Goal: Complete application form

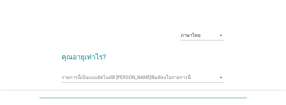
click at [73, 76] on input "รายการนี้เป็นแบบอัตโนมัติ คุณสามารถพิมพ์ลงในรายการนี้" at bounding box center [139, 77] width 154 height 9
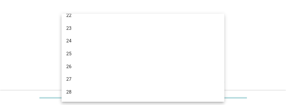
scroll to position [60, 0]
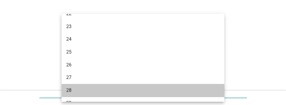
click at [69, 90] on div "28" at bounding box center [136, 90] width 140 height 7
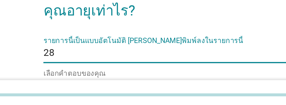
click at [74, 78] on input "รายการนี้เป็นแบบอัตโนมัติ คุณสามารถพิมพ์ลงในรายการนี้" at bounding box center [141, 77] width 149 height 9
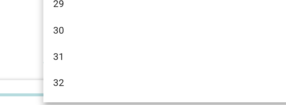
scroll to position [109, 0]
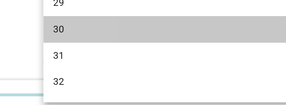
click at [70, 66] on div "30" at bounding box center [136, 65] width 140 height 7
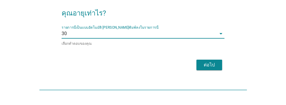
scroll to position [36, 0]
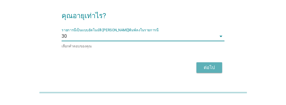
click at [210, 71] on div "ต่อไป" at bounding box center [209, 72] width 16 height 7
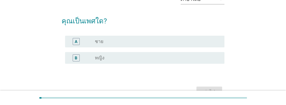
scroll to position [0, 0]
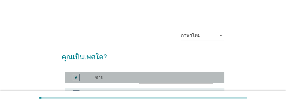
click at [96, 77] on label "ชาย" at bounding box center [99, 77] width 8 height 6
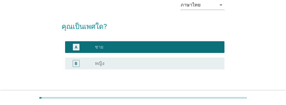
scroll to position [44, 0]
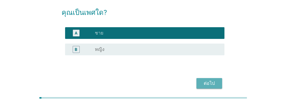
click at [210, 81] on div "ต่อไป" at bounding box center [209, 83] width 16 height 7
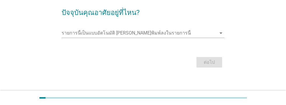
scroll to position [0, 0]
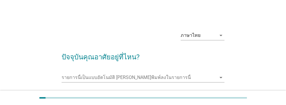
click at [78, 76] on input "รายการนี้เป็นแบบอัตโนมัติ คุณสามารถพิมพ์ลงในรายการนี้" at bounding box center [139, 77] width 154 height 9
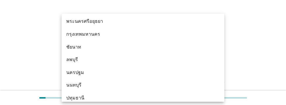
scroll to position [484, 0]
click at [91, 32] on div "กรุงเทพมหานคร" at bounding box center [136, 34] width 140 height 7
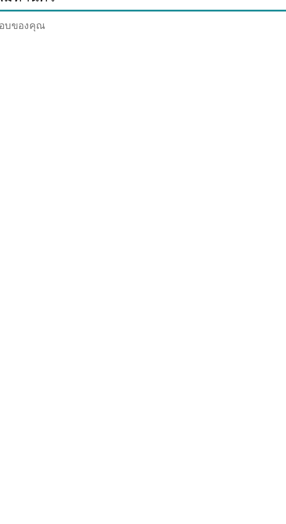
scroll to position [10, 0]
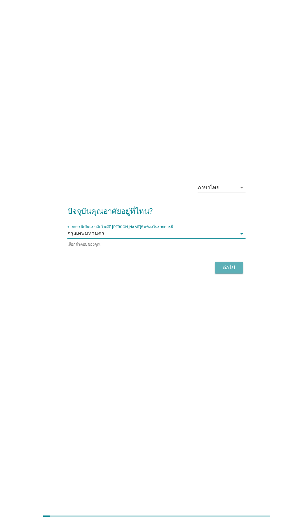
click at [209, 104] on div "ต่อไป" at bounding box center [209, 289] width 16 height 7
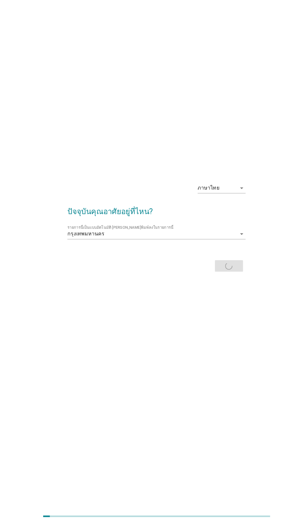
scroll to position [0, 0]
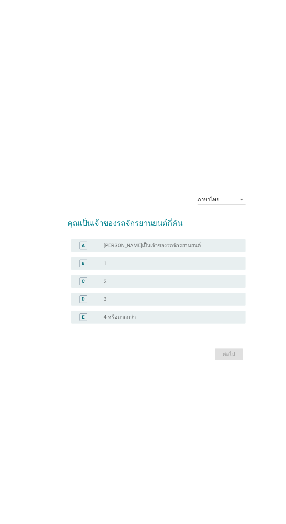
click at [76, 104] on div "B" at bounding box center [76, 251] width 3 height 6
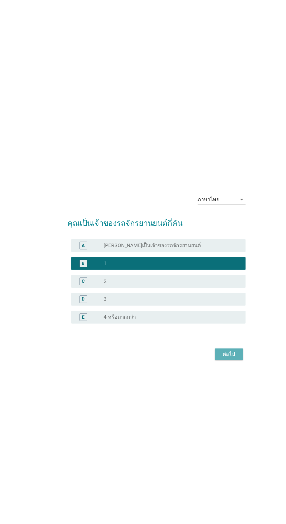
click at [208, 104] on div "ต่อไป" at bounding box center [209, 333] width 16 height 7
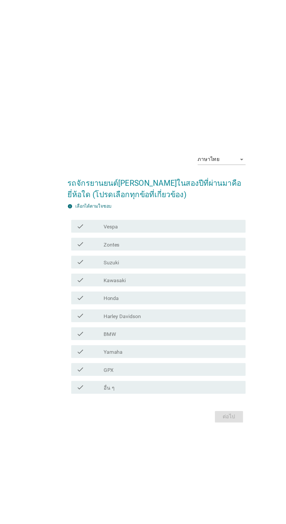
click at [82, 104] on div "check" at bounding box center [82, 271] width 25 height 7
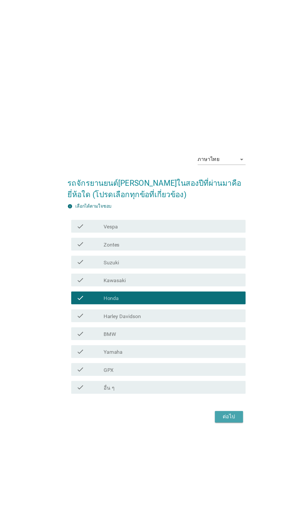
click at [209, 104] on div "ต่อไป" at bounding box center [209, 380] width 16 height 7
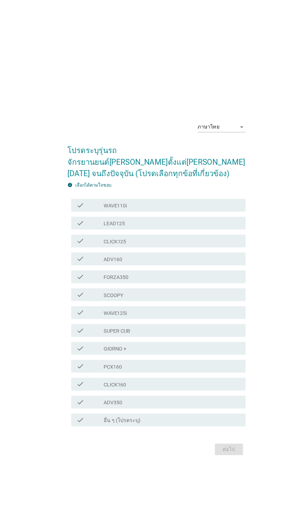
click at [122, 104] on div "check_box_outline_blank PCX160" at bounding box center [157, 334] width 125 height 7
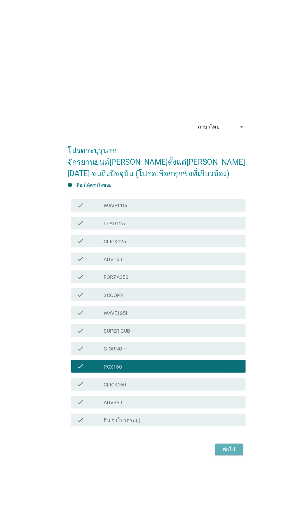
click at [208, 104] on div "ต่อไป" at bounding box center [209, 410] width 16 height 7
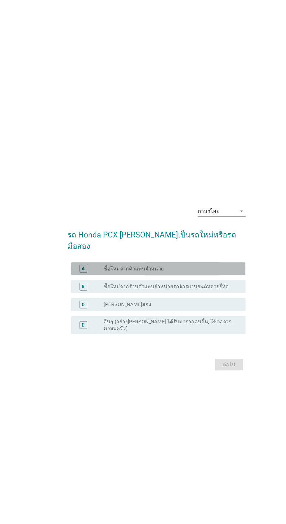
click at [84, 104] on div "A" at bounding box center [82, 245] width 25 height 7
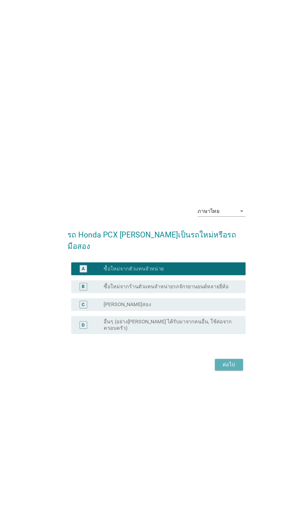
click at [211, 104] on div "ต่อไป" at bounding box center [209, 332] width 16 height 7
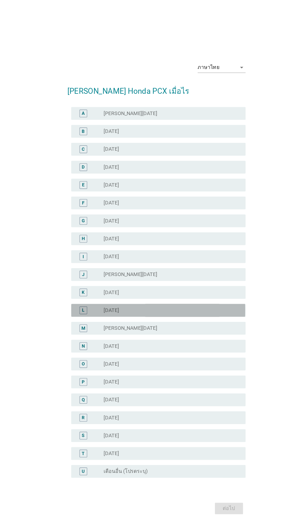
click at [135, 104] on div "radio_button_unchecked [DATE]" at bounding box center [155, 283] width 120 height 6
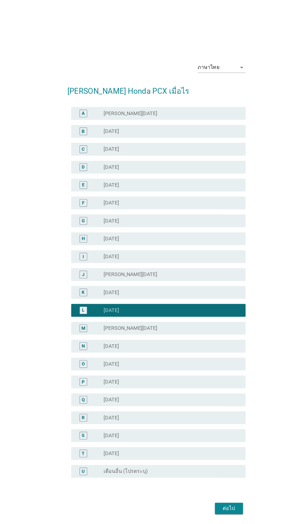
scroll to position [14, 0]
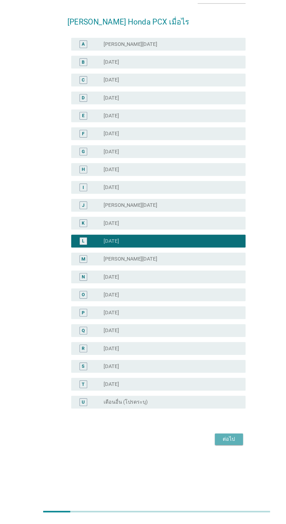
click at [209, 104] on div "ต่อไป" at bounding box center [209, 450] width 16 height 7
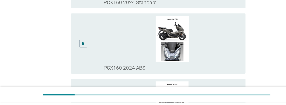
scroll to position [108, 0]
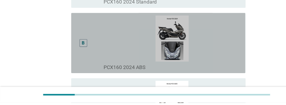
click at [78, 54] on div "B" at bounding box center [76, 50] width 7 height 7
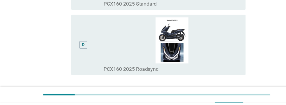
scroll to position [290, 0]
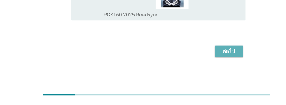
click at [209, 61] on div "ต่อไป" at bounding box center [209, 57] width 16 height 7
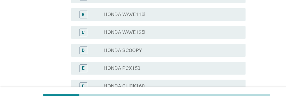
scroll to position [80, 0]
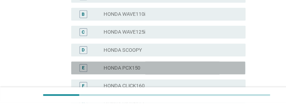
click at [144, 74] on div "radio_button_unchecked HONDA PCX150" at bounding box center [155, 73] width 120 height 6
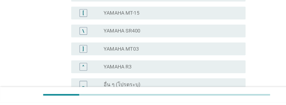
scroll to position [529, 0]
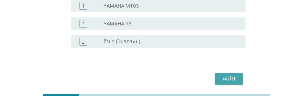
click at [211, 84] on div "ต่อไป" at bounding box center [209, 82] width 16 height 7
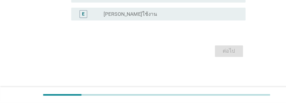
scroll to position [0, 0]
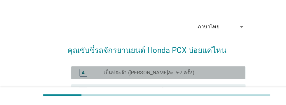
click at [76, 80] on div "A" at bounding box center [76, 77] width 3 height 6
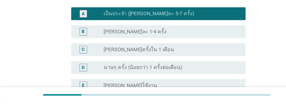
scroll to position [93, 0]
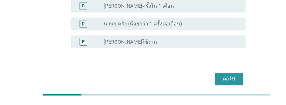
click at [210, 85] on div "ต่อไป" at bounding box center [209, 83] width 16 height 7
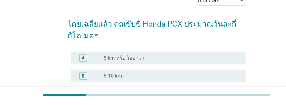
scroll to position [38, 0]
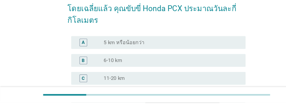
click at [77, 100] on div "D" at bounding box center [76, 99] width 3 height 6
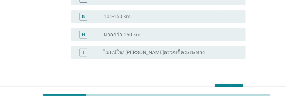
scroll to position [170, 0]
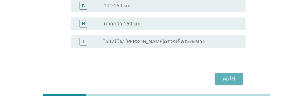
click at [210, 85] on div "ต่อไป" at bounding box center [209, 82] width 16 height 7
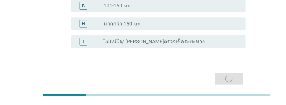
scroll to position [0, 0]
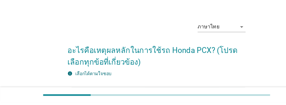
click at [187, 99] on div "check_box_outline_blank เดินทางกับครอบครัว/ ทำธุระส่วนตัว" at bounding box center [157, 96] width 125 height 7
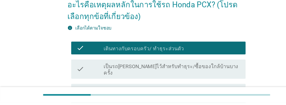
scroll to position [46, 0]
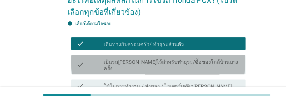
click at [203, 67] on div "check_box_outline_blank เป็นรถ[PERSON_NAME]ไว้สำหรับทำธุระ/ซื้อของใกล้บ้านบางคร…" at bounding box center [157, 70] width 125 height 13
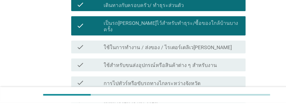
scroll to position [81, 0]
click at [180, 100] on div "check_box_outline_blank เดินทางไปทำงาน / เรียน" at bounding box center [157, 103] width 125 height 7
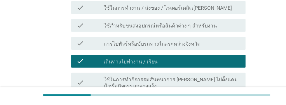
scroll to position [117, 0]
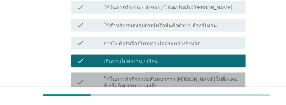
click at [204, 81] on label "ใช้ในการทำกิจกรรมสันทนาการ [PERSON_NAME] ไปตั้งแคมป์ หรือกิจกรรมกลางแจ้ง" at bounding box center [157, 87] width 125 height 12
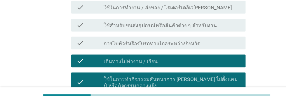
scroll to position [160, 0]
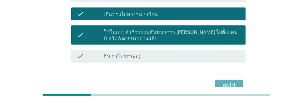
click at [211, 86] on div "ต่อไป" at bounding box center [209, 89] width 16 height 7
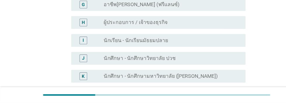
scroll to position [0, 0]
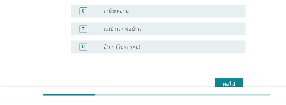
scroll to position [355, 0]
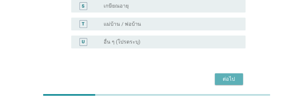
click at [212, 81] on div "ต่อไป" at bounding box center [209, 83] width 16 height 7
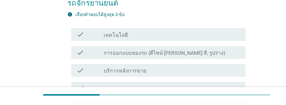
scroll to position [54, 0]
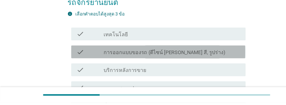
click at [188, 61] on div "check_box_outline_blank การออกแบบของรถ (ดีไซน์ [PERSON_NAME] สี, รูปร่าง)" at bounding box center [157, 58] width 125 height 7
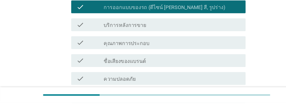
scroll to position [97, 0]
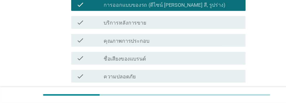
click at [163, 100] on div "check_box_outline_blank ความประหยัดน้ำมัน" at bounding box center [157, 96] width 125 height 7
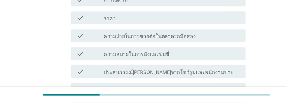
scroll to position [284, 0]
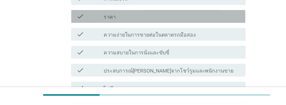
click at [162, 22] on div "check_box_outline_blank ราคา" at bounding box center [157, 25] width 125 height 7
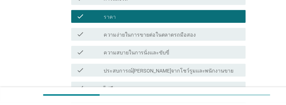
scroll to position [338, 0]
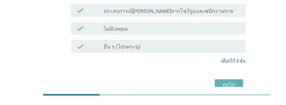
click at [212, 85] on div "ต่อไป" at bounding box center [209, 88] width 16 height 7
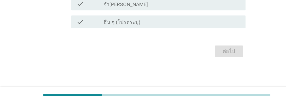
scroll to position [0, 0]
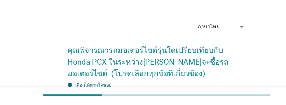
click at [168, 104] on div "check_box_outline_blank YAMAHA NMAX" at bounding box center [157, 106] width 125 height 7
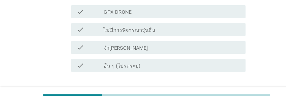
scroll to position [296, 0]
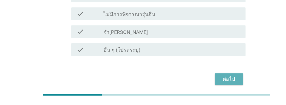
click at [211, 82] on div "ต่อไป" at bounding box center [209, 83] width 16 height 7
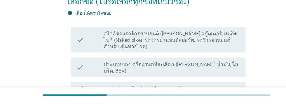
scroll to position [66, 0]
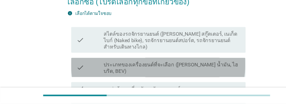
click at [207, 70] on label "ประเภทของเครื่องยนต์ที่จะเลือก ([PERSON_NAME] น้ำมัน, ไฮบริด, BEV)" at bounding box center [157, 73] width 125 height 12
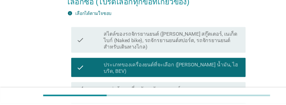
click at [195, 88] on div "check_box_outline_blank แหล่งข้อมูลเกี่ยวกับรถจักรยานยนต์" at bounding box center [157, 91] width 125 height 7
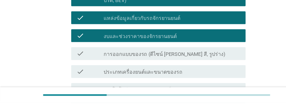
scroll to position [130, 0]
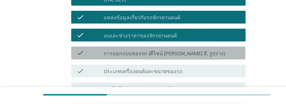
click at [199, 56] on div "check_box_outline_blank การออกแบบของรถ (ดีไซน์ [PERSON_NAME] สี, รูปร่าง)" at bounding box center [157, 59] width 125 height 7
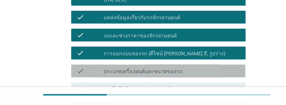
click at [189, 73] on div "check_box_outline_blank ประเภทเครื่องยนต์และขนาดของรถ" at bounding box center [157, 75] width 125 height 7
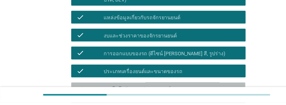
click at [190, 89] on div "check_box_outline_blank เทคโนโลยีของรถจักรยานยนต์" at bounding box center [157, 92] width 125 height 7
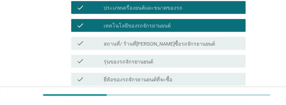
scroll to position [189, 0]
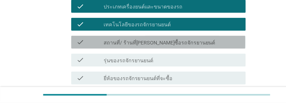
click at [188, 46] on div "check_box_outline_blank สถานที่/ ร้านที่[PERSON_NAME]ซื้อรถจักรยานยนต์" at bounding box center [157, 49] width 125 height 7
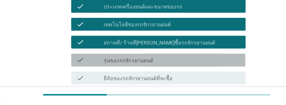
click at [170, 62] on div "check_box_outline_blank รุ่นของรถจักรยานยนต์" at bounding box center [157, 65] width 125 height 7
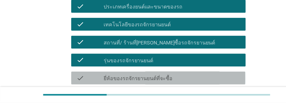
click at [180, 79] on div "check_box_outline_blank ยี่ห้อของรถจักรยานยนต์ที่จะซื้อ" at bounding box center [157, 82] width 125 height 7
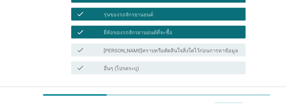
scroll to position [242, 0]
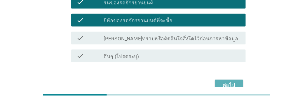
click at [212, 86] on div "ต่อไป" at bounding box center [209, 89] width 16 height 7
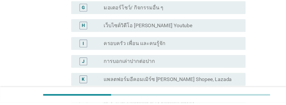
scroll to position [168, 0]
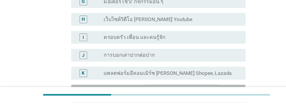
click at [180, 92] on label "กลุ่มออนไลน์ [PERSON_NAME] กลุ่ม Facebook ของ Honda PCX, กลุ่ม Facebook ของ Yam…" at bounding box center [155, 97] width 120 height 12
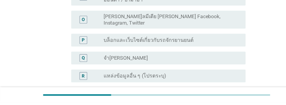
scroll to position [311, 0]
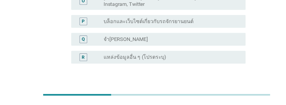
click at [211, 94] on div "ต่อไป" at bounding box center [209, 97] width 16 height 7
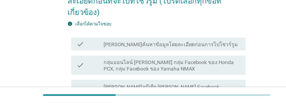
scroll to position [56, 0]
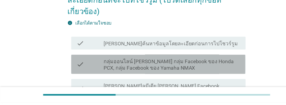
click at [198, 72] on label "กลุ่มออนไลน์ [PERSON_NAME] กลุ่ม Facebook ของ Honda PCX, กลุ่ม Facebook ของ Yam…" at bounding box center [157, 70] width 125 height 12
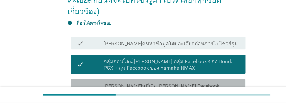
click at [194, 89] on div "check_box_outline_blank [PERSON_NAME]ลมีเดีย [PERSON_NAME] Facebook, Instagram,…" at bounding box center [157, 92] width 125 height 13
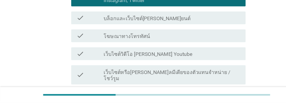
scroll to position [141, 0]
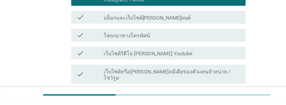
click at [178, 40] on div "check_box_outline_blank โฆษณาทางโทรทัศน์" at bounding box center [157, 43] width 125 height 7
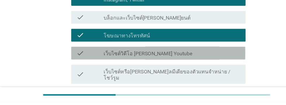
click at [174, 56] on div "check_box_outline_blank เว็บไซต์วิดีโอ [PERSON_NAME] Youtube" at bounding box center [157, 59] width 125 height 7
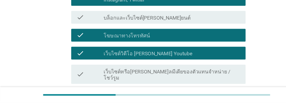
click at [192, 74] on label "เว็บไซต์หรือ[PERSON_NAME]ลมีเดียของตัวแทนจําหน่าย / โชว์รูม" at bounding box center [157, 80] width 125 height 12
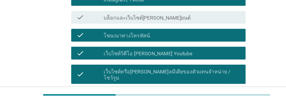
click at [184, 95] on div "check_box_outline_blank ป้ายโฆษณาหรือโฆษณากลางแจ้ง" at bounding box center [157, 98] width 125 height 7
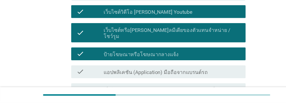
scroll to position [179, 0]
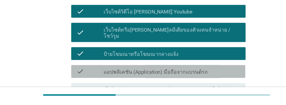
click at [196, 73] on div "check_box_outline_blank แอปพลิเคชัน (Application) มือถือจากแบรนด์รถ" at bounding box center [157, 76] width 125 height 7
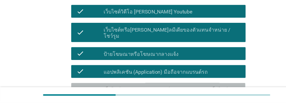
click at [208, 90] on label "เว็บไซต์ของผู้ผลิตจักรยานยนต์ [PERSON_NAME] เว็บไซต์ฮอนด้า / ยามาฮ่า" at bounding box center [157, 96] width 125 height 12
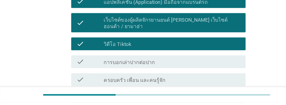
scroll to position [243, 0]
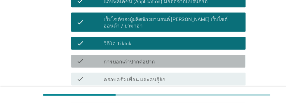
click at [186, 63] on div "check_box_outline_blank การบอกเล่าปากต่อปาก" at bounding box center [157, 66] width 125 height 7
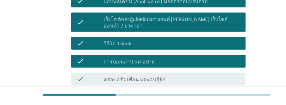
click at [179, 80] on div "check_box_outline_blank ครอบครัว เพื่อน และคนรู้จัก" at bounding box center [157, 83] width 125 height 7
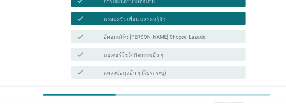
scroll to position [302, 0]
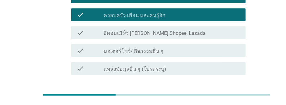
click at [210, 97] on div "ต่อไป" at bounding box center [209, 100] width 16 height 7
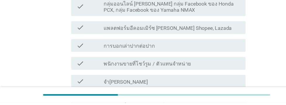
scroll to position [0, 0]
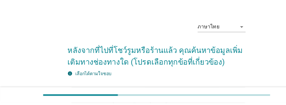
click at [205, 95] on div "check_box_outline_blank [PERSON_NAME]ตรวจสอบ - ตัดสินใจซื้อโดย[PERSON_NAME]หาข้…" at bounding box center [157, 99] width 125 height 13
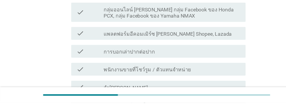
scroll to position [324, 0]
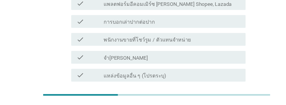
click at [215, 103] on div "ต่อไป" at bounding box center [209, 106] width 16 height 7
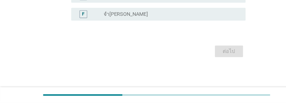
scroll to position [0, 0]
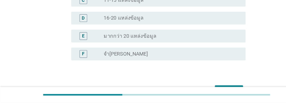
scroll to position [131, 0]
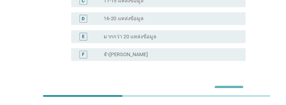
click at [211, 90] on div "ต่อไป" at bounding box center [209, 93] width 16 height 7
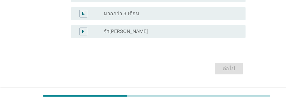
scroll to position [0, 0]
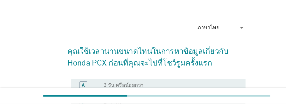
click at [133, 104] on div "radio_button_unchecked 4 - 7 วัน" at bounding box center [155, 104] width 120 height 6
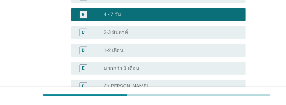
scroll to position [121, 0]
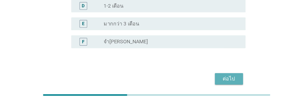
click at [208, 84] on div "ต่อไป" at bounding box center [209, 82] width 16 height 7
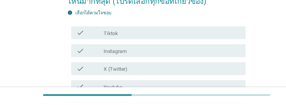
scroll to position [56, 0]
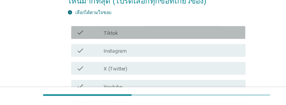
click at [199, 42] on div "check_box_outline_blank Tiktok" at bounding box center [157, 40] width 125 height 7
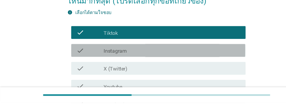
click at [155, 58] on div "check_box_outline_blank Instagram" at bounding box center [157, 56] width 125 height 7
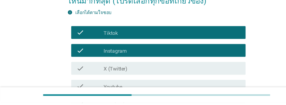
click at [156, 72] on div "check_box_outline_blank X (Twitter)" at bounding box center [157, 73] width 125 height 7
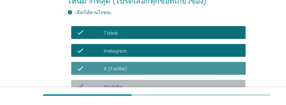
click at [158, 86] on div "check_box_outline_blank Youtube" at bounding box center [157, 89] width 125 height 7
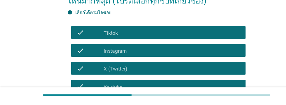
click at [162, 104] on div "check_box_outline_blank Facebook" at bounding box center [157, 105] width 125 height 7
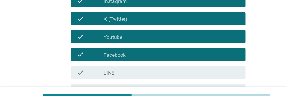
scroll to position [106, 0]
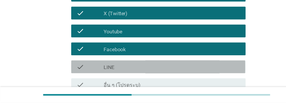
click at [178, 74] on div "check_box_outline_blank LINE" at bounding box center [157, 72] width 125 height 7
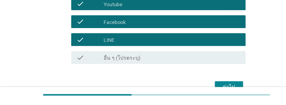
scroll to position [138, 0]
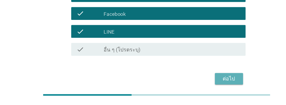
click at [210, 83] on div "ต่อไป" at bounding box center [209, 82] width 16 height 7
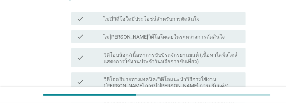
scroll to position [81, 0]
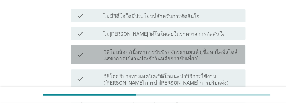
click at [181, 60] on label "วิดีโอบล็อก/เนื้อหาการขับขี่รถจักรยานยนต์ (เนื้อหาไลฟ์สไตล์ แสดงการใช้งานประจํา…" at bounding box center [157, 62] width 125 height 12
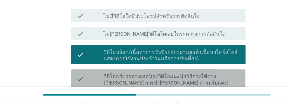
click at [204, 84] on label "วิดีโออธิบายทางเทคนิค/วิดีโอแนะนําวิธีการใช้งาน ([PERSON_NAME] การบํา[PERSON_NA…" at bounding box center [157, 84] width 125 height 12
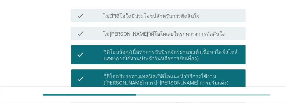
click at [186, 104] on label "วิดีโอรีวิวผู้ใช้/เจ้าของ ([PERSON_NAME] ผู้ขับขี่ตัวจริงที่แบ่งปันประสบการณ์ระ…" at bounding box center [157, 106] width 125 height 12
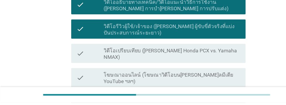
scroll to position [149, 0]
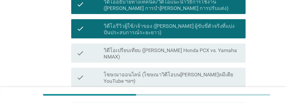
click at [196, 59] on label "วิดีโอเปรียบเทียบ ([PERSON_NAME] Honda PCX vs. Yamaha NMAX)" at bounding box center [157, 60] width 125 height 12
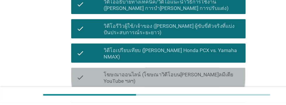
click at [198, 76] on label "โฆษณาออนไลน์ (โฆษณาวิดีโอบน[PERSON_NAME]ลมีเดีย YouTube ฯลฯ)" at bounding box center [157, 82] width 125 height 12
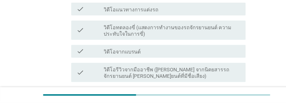
scroll to position [234, 0]
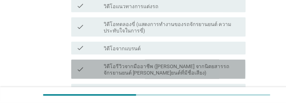
click at [196, 69] on label "วิดีโอรีวิวจากมืออาชีพ ([PERSON_NAME] จากนิตยสารรถจักรยานยนต์ [PERSON_NAME]ยนต์…" at bounding box center [157, 75] width 125 height 12
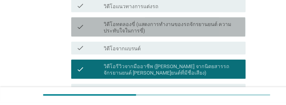
click at [195, 30] on label "วิดีโอทดลองขี่ (แสดงการทํางานของรถจักรยานยนต์ ความประทับใจในการขี่)" at bounding box center [157, 36] width 125 height 12
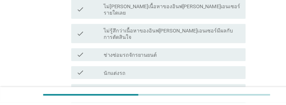
scroll to position [95, 0]
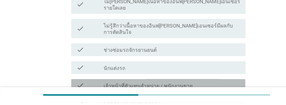
click at [195, 86] on div "check_box_outline_blank เจ้าหน้าที่ตัวแทนจําหน่าย / พนักงานขาย" at bounding box center [157, 89] width 125 height 7
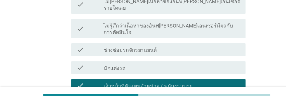
click at [193, 102] on div "check_box_outline_blank นักข่าว/นักวิจารณ์มอเตอร์ไซค์มืออาชีพ" at bounding box center [157, 105] width 125 height 7
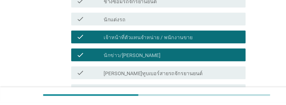
scroll to position [142, 0]
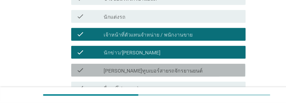
click at [189, 72] on div "check_box_outline_blank [PERSON_NAME]ทูบเบอร์สายรถจักรยานยนต์" at bounding box center [157, 75] width 125 height 7
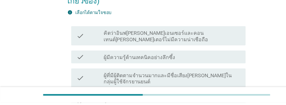
scroll to position [66, 0]
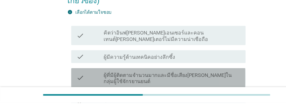
click at [205, 77] on label "ผู้ที่มีผู้ติดตามจํานวนมากและมีชื่อเสียง[PERSON_NAME]ในกลุ่มผู้ใช้จักรยานยนต์" at bounding box center [157, 83] width 125 height 12
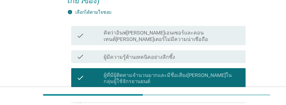
click at [206, 99] on label "ผู้ที่เสนอเนื้อหาที่สอดคล้องกับสไตล์/ความสนใจในการขับขี่ส่วนตัว" at bounding box center [157, 105] width 125 height 12
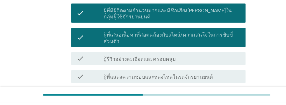
scroll to position [125, 0]
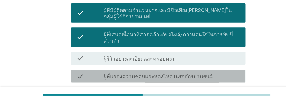
click at [198, 77] on div "check_box_outline_blank ผู้ที่แสดงความชอบและหลงไหลในรถจักรยานยนต์" at bounding box center [157, 80] width 125 height 7
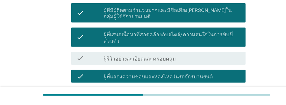
click at [202, 93] on div "check_box_outline_blank ผู้ที่มีความโปร่งใสหากได้รับการสนับสนุนจากแบรนด์" at bounding box center [157, 96] width 125 height 7
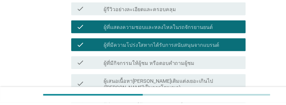
scroll to position [172, 0]
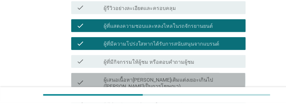
click at [199, 81] on label "ผู้เสนอเนื้อหา[PERSON_NAME]เติมแต่งเยอะเกินไป ([PERSON_NAME]เป็นการโฆษณา)" at bounding box center [157, 87] width 125 height 12
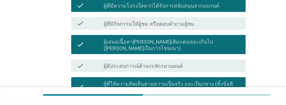
scroll to position [237, 0]
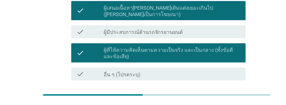
click at [210, 102] on div "ต่อไป" at bounding box center [209, 105] width 16 height 7
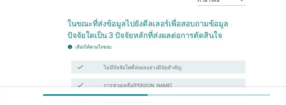
scroll to position [25, 0]
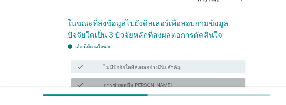
click at [157, 90] on div "check_box_outline_blank การช่วยเหลือ[PERSON_NAME]" at bounding box center [157, 88] width 125 height 7
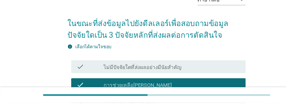
click at [161, 104] on div "check_box_outline_blank ความถูกต้องของข้อมูล" at bounding box center [157, 104] width 125 height 7
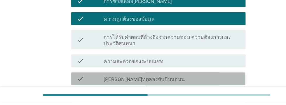
scroll to position [111, 0]
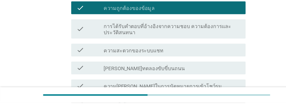
click at [173, 104] on div "check_box_outline_blank ความเร็วในการตอบ" at bounding box center [157, 105] width 125 height 7
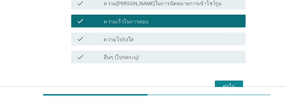
scroll to position [193, 0]
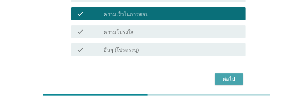
click at [210, 82] on div "ต่อไป" at bounding box center [209, 83] width 16 height 7
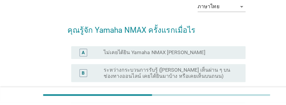
scroll to position [19, 0]
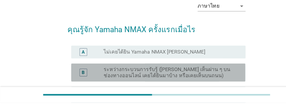
click at [180, 79] on label "ระหว่างกระบวนการรับรู้ ([PERSON_NAME] เห็นผ่าน ๆ บนช่องทางออนไลน์ เคยได้ยินมาบ้…" at bounding box center [155, 78] width 120 height 12
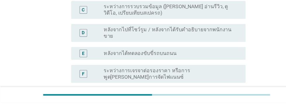
scroll to position [173, 0]
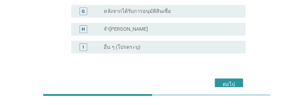
click at [209, 84] on div "ต่อไป" at bounding box center [209, 87] width 16 height 7
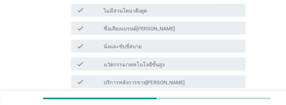
scroll to position [79, 0]
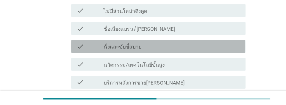
click at [175, 49] on div "check_box_outline_blank นั่งและขับขี่สบาย" at bounding box center [157, 49] width 125 height 7
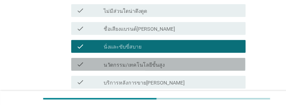
click at [179, 67] on div "check_box_outline_blank นวัตกรรม/เทคโนโลยีขั้นสูง" at bounding box center [157, 66] width 125 height 7
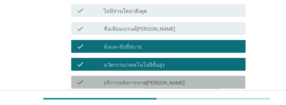
click at [177, 83] on div "check_box_outline_blank บริการหลังการขาย[PERSON_NAME]" at bounding box center [157, 82] width 125 height 7
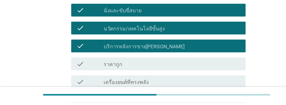
scroll to position [109, 0]
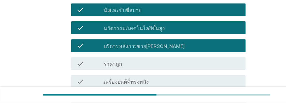
click at [159, 68] on div "check_box_outline_blank ราคาถูก" at bounding box center [157, 69] width 125 height 7
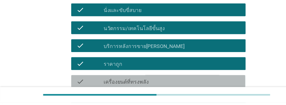
click at [156, 86] on div "check_box_outline_blank เครื่องยนต์ที่ทรงพลัง" at bounding box center [157, 85] width 125 height 7
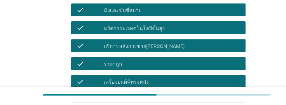
click at [153, 101] on div "check_box_outline_blank การแต่งรถ" at bounding box center [157, 101] width 125 height 7
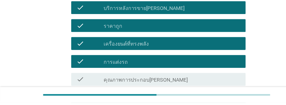
scroll to position [145, 0]
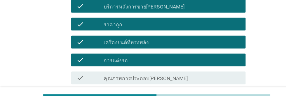
click at [158, 99] on div "check_box_outline_blank ความปลอดภัย" at bounding box center [157, 98] width 125 height 7
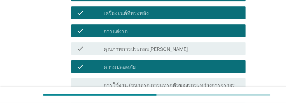
scroll to position [175, 0]
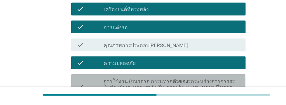
click at [183, 92] on label "การใช้งาน (ขนาดรถ การแทรกตัวของรถระหว่างการจราจรในช่องว่างระหว่างรถคันอื่น ความ…" at bounding box center [157, 91] width 125 height 18
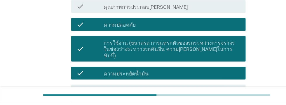
scroll to position [213, 0]
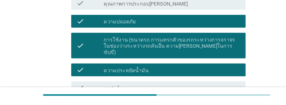
click at [170, 104] on div "check_box_outline_blank คุ้มค่ากับเงินที่จ่ายไป" at bounding box center [157, 107] width 125 height 7
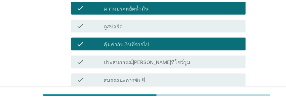
scroll to position [270, 0]
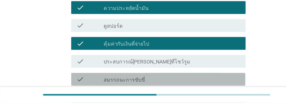
click at [175, 80] on div "check_box_outline_blank สมรรถนะการขับขี่" at bounding box center [157, 83] width 125 height 7
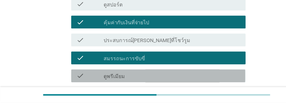
scroll to position [292, 0]
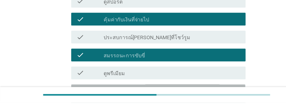
click at [178, 90] on div "check_box_outline_blank ดีไซน์ทันสมัย" at bounding box center [157, 93] width 125 height 7
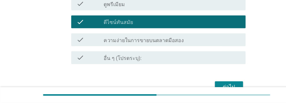
scroll to position [356, 0]
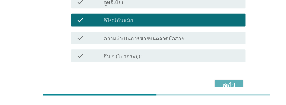
click at [212, 86] on div "ต่อไป" at bounding box center [209, 89] width 16 height 7
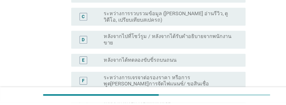
scroll to position [102, 0]
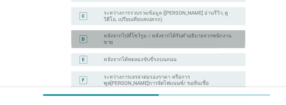
click at [121, 44] on label "หลังจากไปที่โชว์รูม / หลังจากได้รับคำอธิบายจากพนักงานขาย" at bounding box center [155, 47] width 120 height 12
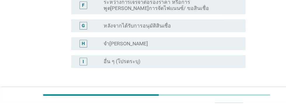
scroll to position [184, 0]
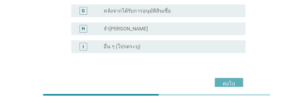
click at [209, 84] on div "ต่อไป" at bounding box center [209, 87] width 16 height 7
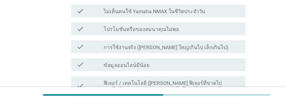
scroll to position [104, 0]
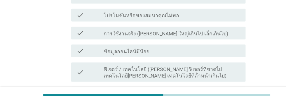
click at [182, 56] on div "check_box_outline_blank ข้อมูลออนไลน์มีน้อย" at bounding box center [157, 57] width 125 height 7
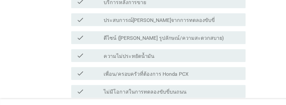
scroll to position [231, 0]
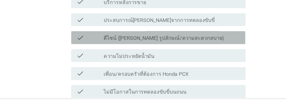
click at [194, 35] on div "check_box_outline_blank ดีไซน์ ([PERSON_NAME] รูปลักษณ์/ความสะดวกสบาย)" at bounding box center [157, 34] width 125 height 7
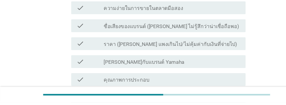
scroll to position [438, 0]
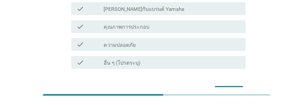
click at [214, 91] on div "ต่อไป" at bounding box center [209, 94] width 16 height 7
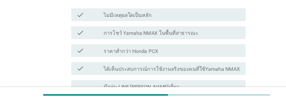
scroll to position [83, 0]
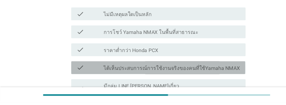
click at [211, 70] on label "ได้เห็นประสบการณ์การใช้งานจริงของคนที่ใช้Yamaha NMAX" at bounding box center [157, 73] width 124 height 6
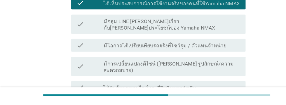
scroll to position [142, 0]
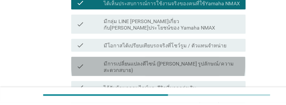
click at [208, 66] on label "มีการเปลี่ยนแปลงดีไซน์ ([PERSON_NAME] รูปลักษณ์/ความสะดวกสบาย)" at bounding box center [157, 72] width 125 height 12
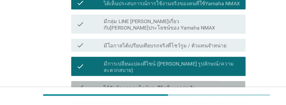
click at [191, 87] on div "check_box_outline_blank ได้รับข้อมูลออนไลน์และรีวิวที่มากกว่าเดิม" at bounding box center [157, 90] width 125 height 7
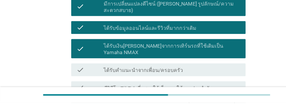
scroll to position [198, 0]
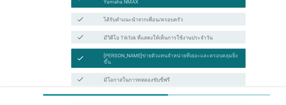
scroll to position [244, 0]
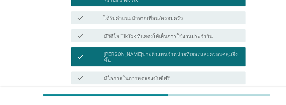
click at [201, 95] on div "check_box_outline_blank เห็น Yamaha NMAX บนท้องถนนมากขึ้น" at bounding box center [157, 98] width 125 height 7
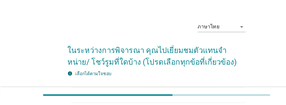
click at [165, 100] on label "ร้านตัวแทนจำหน่าย[PERSON_NAME]รับการรับรองอย่างเป็นทางการจาก Honda" at bounding box center [157, 100] width 125 height 12
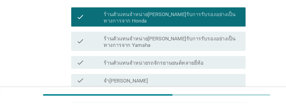
scroll to position [74, 0]
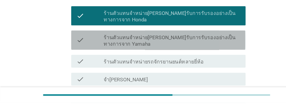
click at [205, 47] on label "ร้านตัวแทนจำหน่าย[PERSON_NAME]รับการรับรองอย่างเป็นทางการจาก Yamaha" at bounding box center [157, 48] width 125 height 12
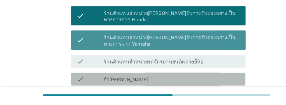
click at [204, 78] on div "check check_box_outline_blank จำ[PERSON_NAME]" at bounding box center [144, 83] width 159 height 12
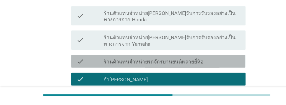
click at [190, 69] on div "check_box_outline_blank ร้านตัวแทนจำหน่ายรถจักรยานยนต์หลายยี่ห้อ" at bounding box center [157, 66] width 125 height 7
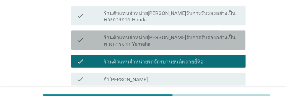
click at [202, 52] on label "ร้านตัวแทนจำหน่าย[PERSON_NAME]รับการรับรองอย่างเป็นทางการจาก Yamaha" at bounding box center [157, 48] width 125 height 12
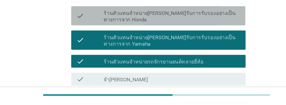
click at [208, 30] on label "ร้านตัวแทนจำหน่าย[PERSON_NAME]รับการรับรองอย่างเป็นทางการจาก Honda" at bounding box center [157, 26] width 125 height 12
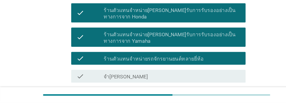
scroll to position [117, 0]
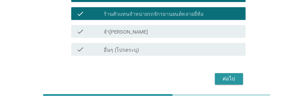
click at [211, 85] on div "ต่อไป" at bounding box center [209, 82] width 16 height 7
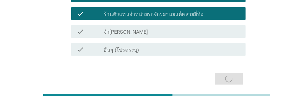
scroll to position [0, 0]
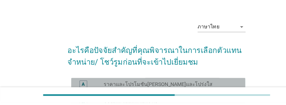
click at [199, 88] on div "radio_button_unchecked ราคาและโปรโมชัน[PERSON_NAME]และโปร่งใส" at bounding box center [155, 88] width 120 height 6
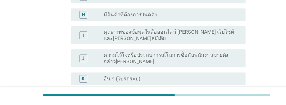
scroll to position [222, 0]
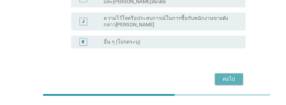
click at [212, 83] on div "ต่อไป" at bounding box center [209, 83] width 16 height 7
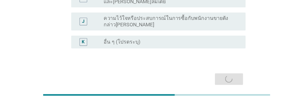
scroll to position [0, 0]
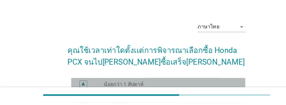
click at [189, 89] on div "radio_button_unchecked น้อยกว่า 1 สัปดาห์" at bounding box center [155, 88] width 120 height 6
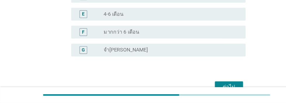
scroll to position [137, 0]
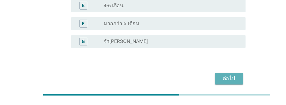
click at [210, 82] on div "ต่อไป" at bounding box center [209, 82] width 16 height 7
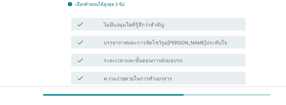
scroll to position [65, 0]
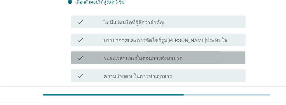
click at [203, 65] on div "check_box_outline_blank ระยะเวลาและขั้นตอนการส่งมอบรถ" at bounding box center [157, 63] width 125 height 7
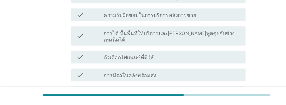
scroll to position [170, 0]
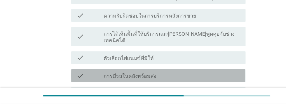
click at [199, 76] on div "check_box_outline_blank การมีรถในคลังพร้อมส่ง" at bounding box center [157, 79] width 125 height 7
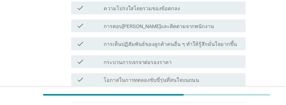
scroll to position [264, 0]
click at [186, 96] on div "check_box_outline_blank การให้ข้อมูล[PERSON_NAME]" at bounding box center [157, 99] width 125 height 7
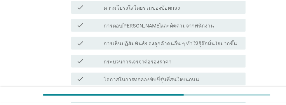
scroll to position [327, 0]
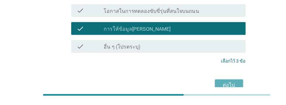
click at [210, 85] on div "ต่อไป" at bounding box center [209, 88] width 16 height 7
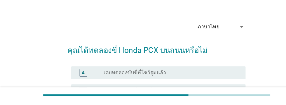
click at [191, 95] on div "radio_button_unchecked เคยทดลองขับขี่ของเพื่อนหรือครอบครัวแล้ว" at bounding box center [155, 94] width 120 height 6
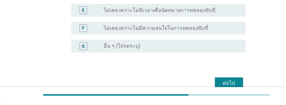
scroll to position [126, 0]
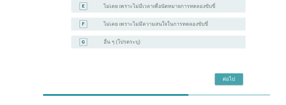
click at [212, 85] on div "ต่อไป" at bounding box center [209, 83] width 16 height 7
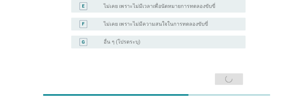
scroll to position [0, 0]
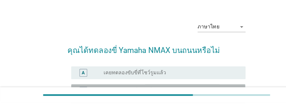
click at [195, 95] on div "radio_button_unchecked เคยทดลองขับขี่ของเพื่อนหรือครอบครัวแล้ว" at bounding box center [155, 94] width 120 height 6
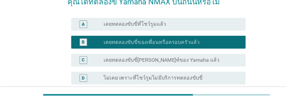
scroll to position [142, 0]
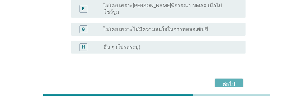
click at [212, 84] on div "ต่อไป" at bounding box center [209, 87] width 16 height 7
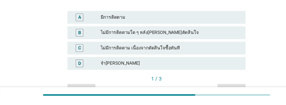
scroll to position [92, 0]
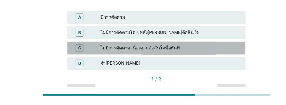
click at [198, 51] on div "ไม่มีการติดตาม เนื่องจากตัดสินใจซื้อทันที" at bounding box center [156, 54] width 128 height 7
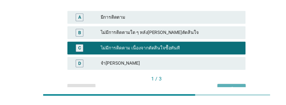
click at [214, 90] on div "ต่อไป" at bounding box center [211, 93] width 16 height 6
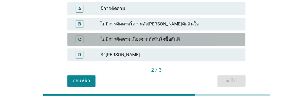
click at [192, 47] on div "ไม่มีการติดตาม เนื่องจากตัดสินใจซื้อทันที" at bounding box center [156, 46] width 128 height 7
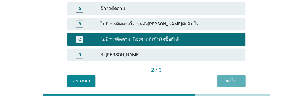
click at [214, 85] on div "ต่อไป" at bounding box center [211, 85] width 16 height 6
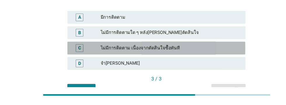
click at [192, 51] on div "ไม่มีการติดตาม เนื่องจากตัดสินใจซื้อทันที" at bounding box center [156, 54] width 128 height 7
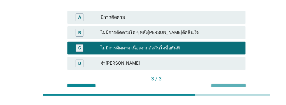
click at [213, 90] on div "คำถามต่อไป" at bounding box center [209, 93] width 22 height 6
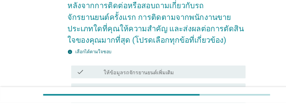
scroll to position [41, 0]
click at [179, 91] on div "check_box_outline_blank เสนอส่วนลดรถ" at bounding box center [157, 93] width 125 height 7
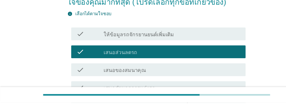
scroll to position [75, 0]
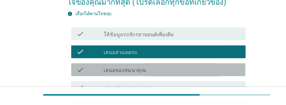
click at [192, 75] on div "check_box_outline_blank เสนอของสมนาคุณ" at bounding box center [157, 74] width 125 height 7
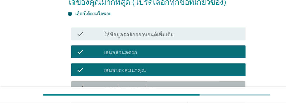
click at [180, 93] on div "check_box_outline_blank เสนอส่วนลดการแต่งรถ" at bounding box center [157, 91] width 125 height 7
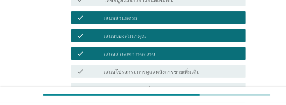
scroll to position [108, 0]
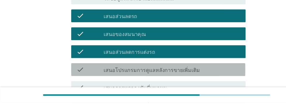
click at [193, 75] on div "check_box_outline_blank เสนอโปรแกรมการดูแลหลังการขายเพิ่มเติม" at bounding box center [157, 74] width 125 height 7
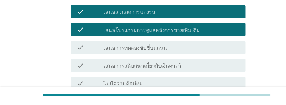
scroll to position [192, 0]
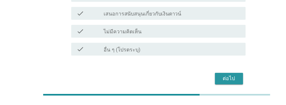
click at [208, 83] on div "ต่อไป" at bounding box center [209, 82] width 16 height 7
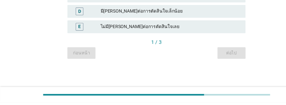
scroll to position [0, 0]
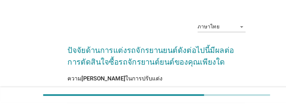
click at [188, 101] on div "มี[PERSON_NAME]ต่อการตัดสินใจมาก" at bounding box center [156, 100] width 128 height 7
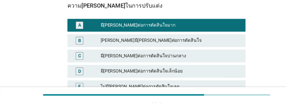
scroll to position [96, 0]
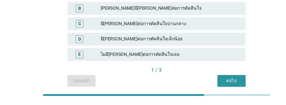
click at [211, 84] on div "ต่อไป" at bounding box center [211, 84] width 16 height 6
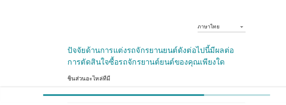
click at [185, 99] on div "มี[PERSON_NAME]ต่อการตัดสินใจมาก" at bounding box center [156, 100] width 128 height 7
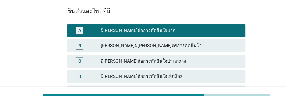
scroll to position [96, 0]
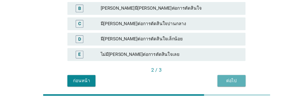
click at [212, 84] on div "ต่อไป" at bounding box center [211, 84] width 16 height 6
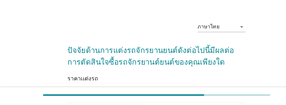
click at [181, 100] on div "มี[PERSON_NAME]ต่อการตัดสินใจมาก" at bounding box center [156, 100] width 128 height 7
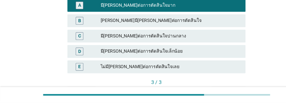
scroll to position [96, 0]
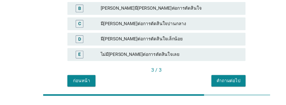
click at [211, 86] on div "คำถามต่อไป" at bounding box center [209, 84] width 22 height 6
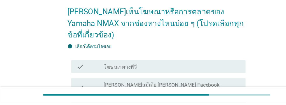
scroll to position [35, 0]
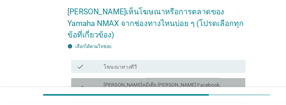
click at [202, 85] on div "check_box_outline_blank [PERSON_NAME]ลมีเดีย [PERSON_NAME] Facebook, Instagram,…" at bounding box center [157, 91] width 125 height 13
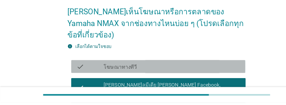
click at [157, 68] on div "check_box_outline_blank โฆษณาทางทีวี" at bounding box center [157, 71] width 125 height 7
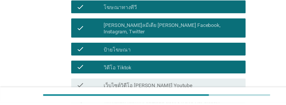
scroll to position [92, 0]
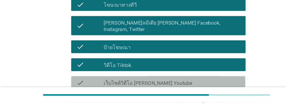
click at [170, 83] on div "check_box_outline_blank เว็บไซต์วิดีโอ [PERSON_NAME] Youtube" at bounding box center [157, 86] width 125 height 7
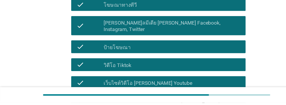
scroll to position [138, 0]
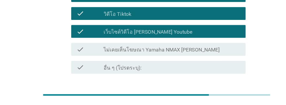
click at [213, 96] on div "ต่อไป" at bounding box center [209, 99] width 16 height 7
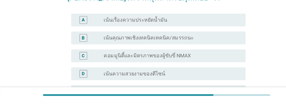
scroll to position [77, 0]
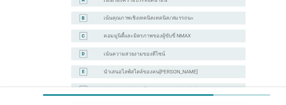
click at [189, 76] on div "radio_button_unchecked นำเสนอไลฟ์สไตล์ของคน[PERSON_NAME]" at bounding box center [155, 77] width 120 height 6
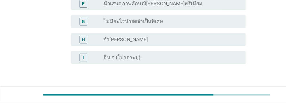
scroll to position [170, 0]
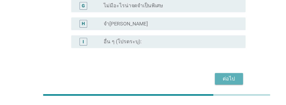
click at [212, 83] on div "ต่อไป" at bounding box center [209, 82] width 16 height 7
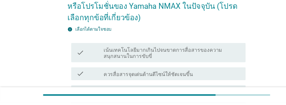
scroll to position [62, 0]
click at [203, 74] on div "check_box_outline_blank ควรสื่อสารจุดเด่นด้านดีไซน์ให้ชัดเจนขึ้น" at bounding box center [157, 77] width 125 height 7
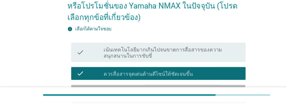
click at [204, 91] on div "check_box_outline_blank ความ[PERSON_NAME]ในการดึงดูดกลุ่มคน[PERSON_NAME]ยัง[PER…" at bounding box center [157, 97] width 125 height 13
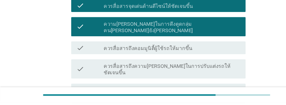
scroll to position [123, 0]
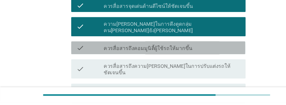
click at [208, 51] on div "check_box_outline_blank ควรสื่อสารถึงคอมมูนิตี้ผู้ใช้รถให้มากขึ้น" at bounding box center [157, 54] width 125 height 7
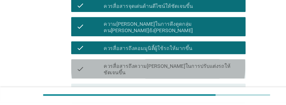
click at [204, 69] on label "ควรสื่อสารถึงความ[PERSON_NAME]ในการปรับแต่งรถให้ชัดเจนขึ้น" at bounding box center [157, 75] width 125 height 12
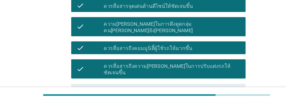
click at [180, 91] on label "ความน่าดึงดูดทางด้าน[PERSON_NAME]สัมผัสยังไม่ชัดเจน (เสียง/ความรู้สึก/ความภาคภู…" at bounding box center [157, 97] width 125 height 12
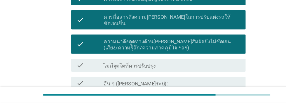
scroll to position [177, 0]
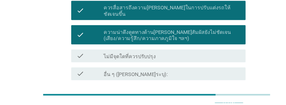
click at [210, 102] on div "ต่อไป" at bounding box center [209, 105] width 16 height 7
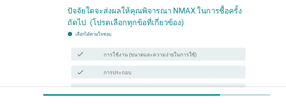
scroll to position [36, 0]
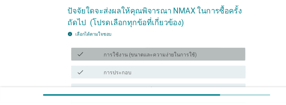
click at [192, 64] on div "check check_box_outline_blank การใช้งาน (ขนาดและความง่ายในการใช้)" at bounding box center [144, 61] width 159 height 12
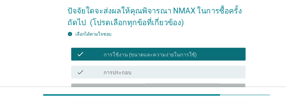
click at [179, 96] on div "check_box_outline_blank ความคุ้มค่ากับราคาที่จ่าย" at bounding box center [157, 93] width 125 height 7
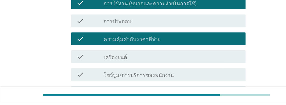
scroll to position [83, 0]
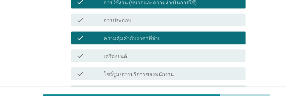
click at [186, 59] on div "check_box_outline_blank เครื่องยนต์" at bounding box center [157, 61] width 125 height 7
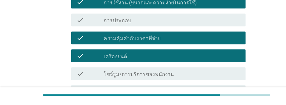
click at [175, 95] on div "check_box_outline_blank นั่งสบาย" at bounding box center [157, 94] width 125 height 7
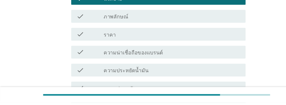
scroll to position [170, 0]
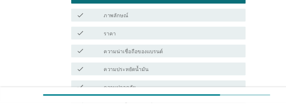
click at [191, 44] on div "check_box_outline_blank ราคา" at bounding box center [157, 41] width 125 height 7
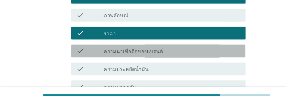
click at [180, 61] on div "check_box_outline_blank ความน่าเชื่อถือของแบรนด์" at bounding box center [157, 57] width 125 height 7
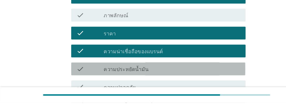
click at [172, 76] on div "check_box_outline_blank ความประหยัดน้ำมัน" at bounding box center [157, 73] width 125 height 7
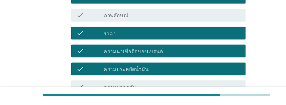
click at [168, 91] on div "check_box_outline_blank ความปลอดภัย" at bounding box center [157, 90] width 125 height 7
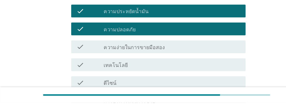
scroll to position [223, 0]
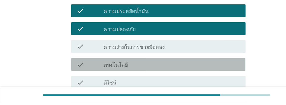
click at [179, 71] on div "check_box_outline_blank เทคโนโลยี" at bounding box center [157, 69] width 125 height 7
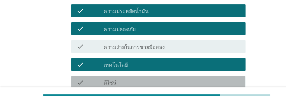
click at [172, 86] on div "check_box_outline_blank ดีไซน์" at bounding box center [157, 86] width 125 height 7
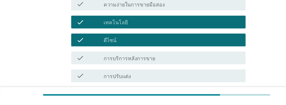
scroll to position [262, 0]
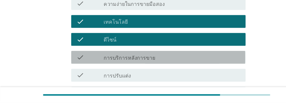
click at [176, 62] on div "check_box_outline_blank การบริการหลังการขาย" at bounding box center [157, 63] width 125 height 7
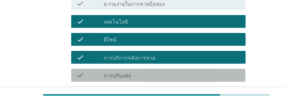
click at [170, 81] on div "check_box_outline_blank การปรับแต่ง" at bounding box center [157, 79] width 125 height 7
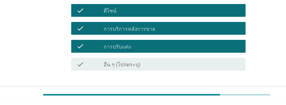
scroll to position [302, 0]
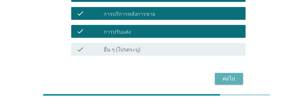
click at [212, 81] on div "ต่อไป" at bounding box center [209, 82] width 16 height 7
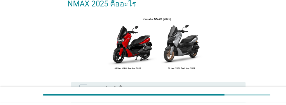
scroll to position [55, 0]
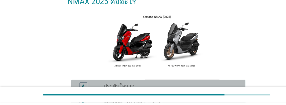
click at [80, 93] on div "A" at bounding box center [76, 89] width 13 height 7
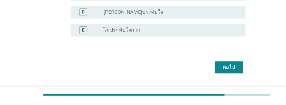
scroll to position [174, 0]
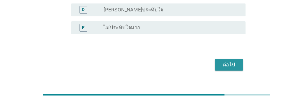
click at [214, 74] on div "ต่อไป" at bounding box center [209, 70] width 16 height 7
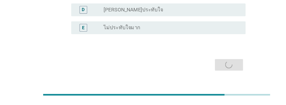
scroll to position [0, 0]
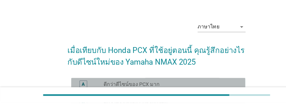
click at [76, 86] on div "A" at bounding box center [76, 88] width 3 height 6
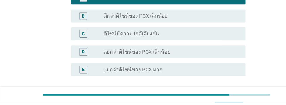
scroll to position [104, 0]
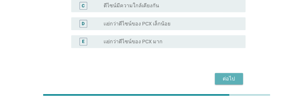
click at [212, 83] on div "ต่อไป" at bounding box center [209, 82] width 16 height 7
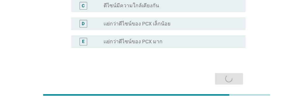
scroll to position [0, 0]
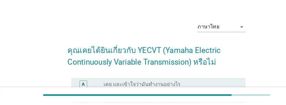
click at [202, 104] on div "radio_button_unchecked เคย แต่มีความเข้าใจเกี่ยวกับมันเพียงเล็กน้อย" at bounding box center [155, 104] width 120 height 6
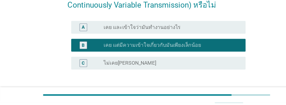
scroll to position [72, 0]
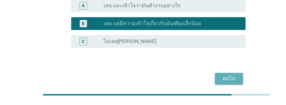
click at [209, 83] on div "ต่อไป" at bounding box center [209, 82] width 16 height 7
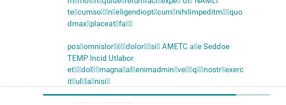
scroll to position [278, 0]
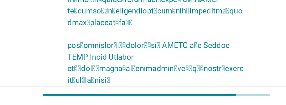
click at [173, 102] on div "radio_button_unchecked น่าสนใจมาก" at bounding box center [155, 105] width 120 height 6
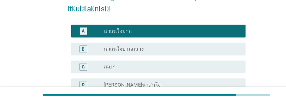
scroll to position [346, 0]
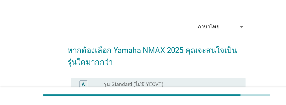
click at [76, 104] on div "B" at bounding box center [76, 104] width 3 height 6
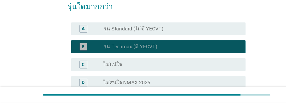
scroll to position [88, 0]
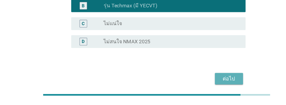
click at [213, 84] on div "ต่อไป" at bounding box center [209, 82] width 16 height 7
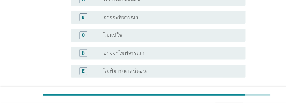
scroll to position [0, 0]
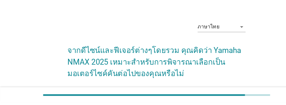
click at [147, 99] on div "radio_button_unchecked พิจารณาแน่นอน" at bounding box center [155, 98] width 120 height 6
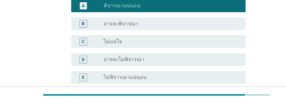
scroll to position [114, 0]
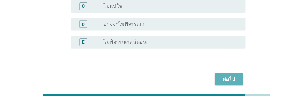
click at [211, 83] on div "ต่อไป" at bounding box center [209, 83] width 16 height 7
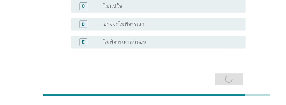
scroll to position [0, 0]
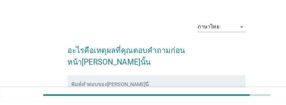
click at [83, 87] on textarea "พิมพ์คำตอบของคุณ ที่นี่" at bounding box center [144, 102] width 159 height 31
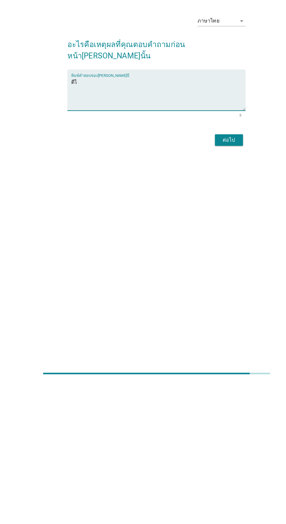
scroll to position [64, 0]
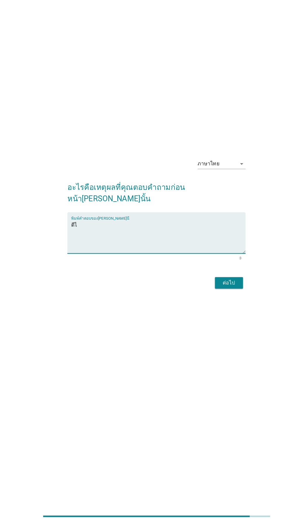
click at [93, 104] on textarea "ดีไ" at bounding box center [144, 261] width 159 height 31
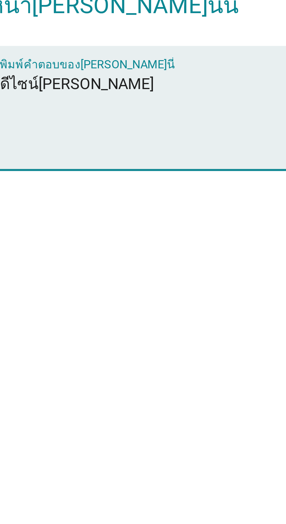
scroll to position [64, 0]
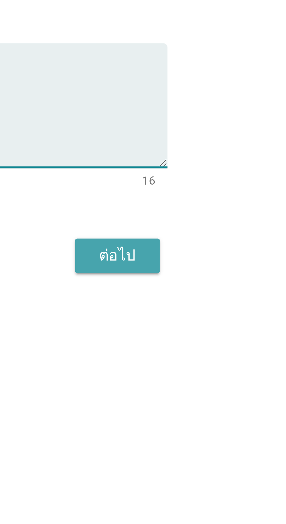
type textarea "ดีไซน์[PERSON_NAME]"
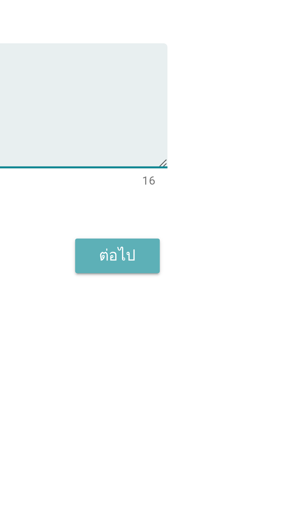
click at [212, 104] on div "ต่อไป" at bounding box center [209, 303] width 16 height 7
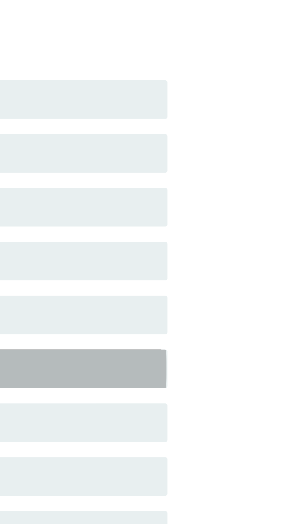
scroll to position [14, 0]
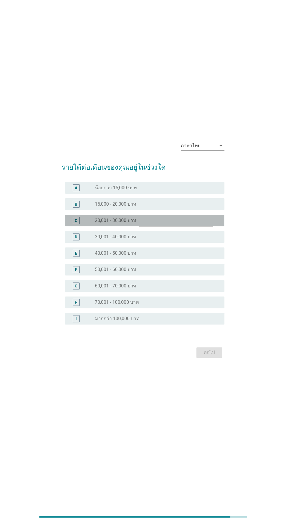
click at [182, 104] on div "radio_button_unchecked 20,001 - 30,000 บาท" at bounding box center [155, 220] width 120 height 6
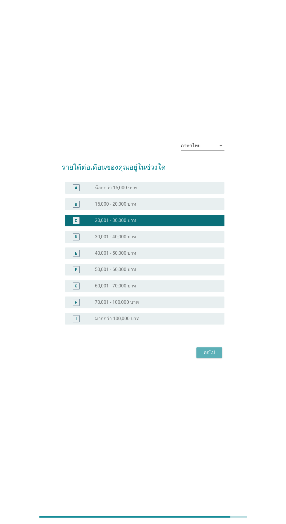
click at [214, 104] on div "ต่อไป" at bounding box center [209, 352] width 16 height 7
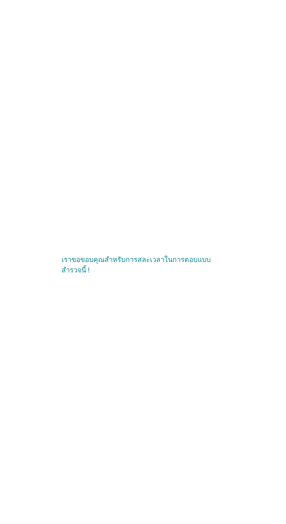
scroll to position [0, 0]
